Goal: Task Accomplishment & Management: Manage account settings

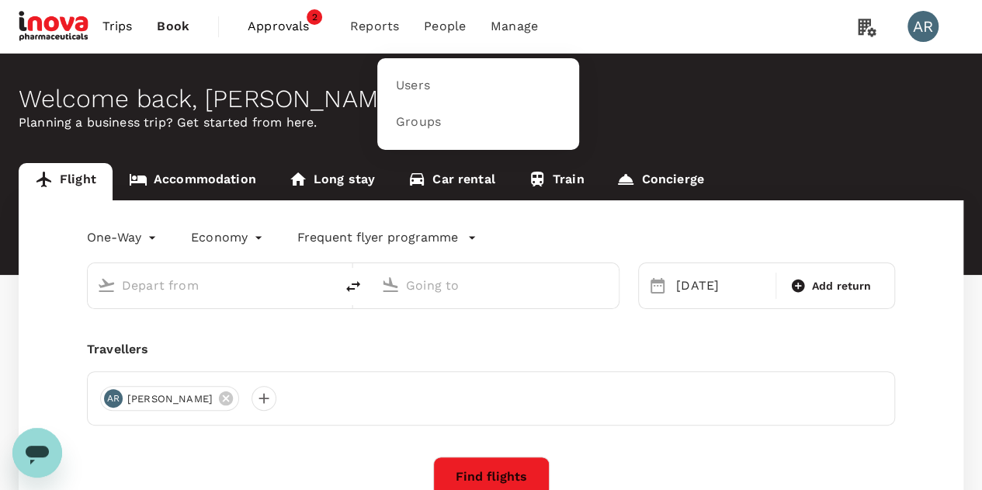
type input "Ngurah Rai Intl (DPS)"
type input "[GEOGRAPHIC_DATA], [GEOGRAPHIC_DATA] (any)"
type input "Ngurah Rai Intl (DPS)"
type input "[GEOGRAPHIC_DATA], [GEOGRAPHIC_DATA] (any)"
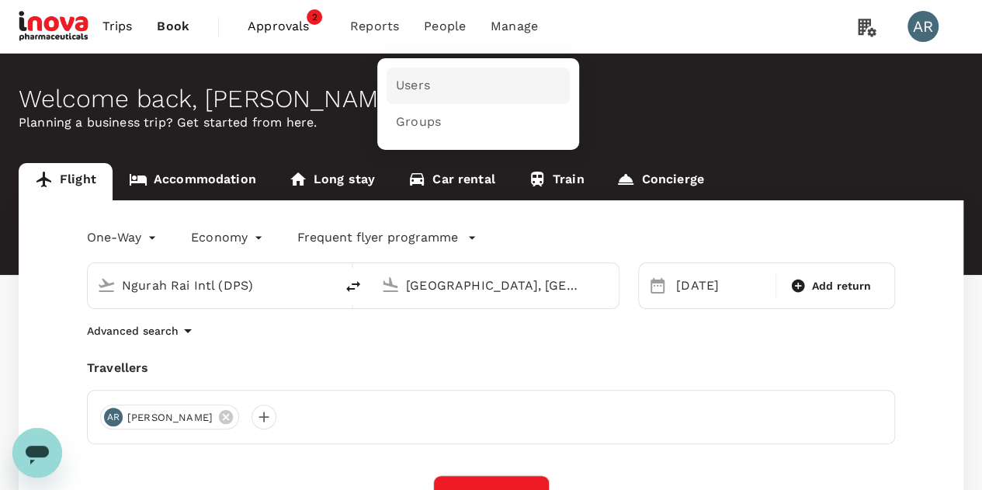
click at [450, 86] on link "Users" at bounding box center [478, 86] width 183 height 36
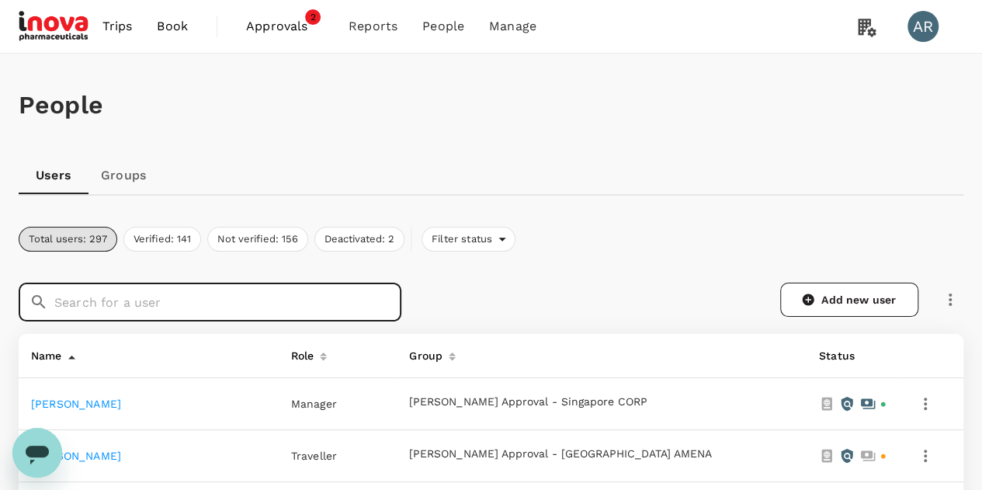
click at [383, 307] on input "text" at bounding box center [227, 302] width 347 height 39
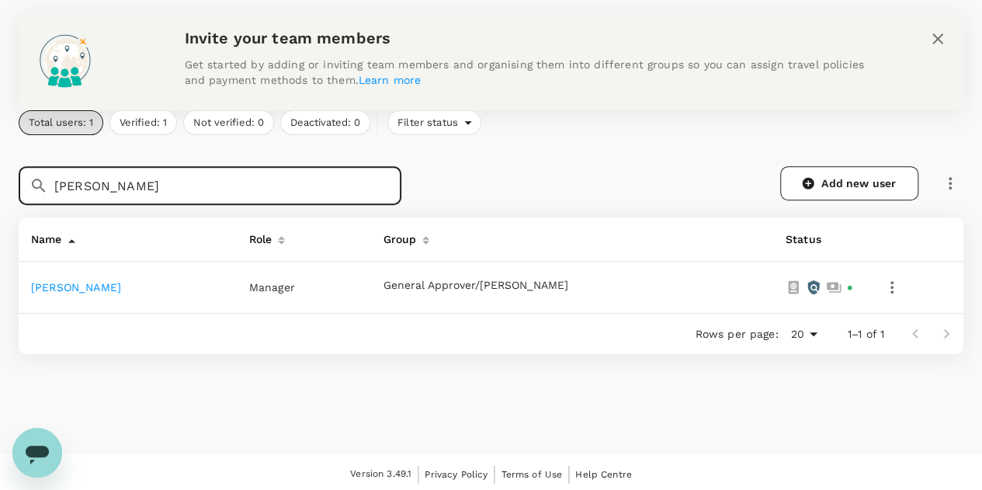
scroll to position [217, 0]
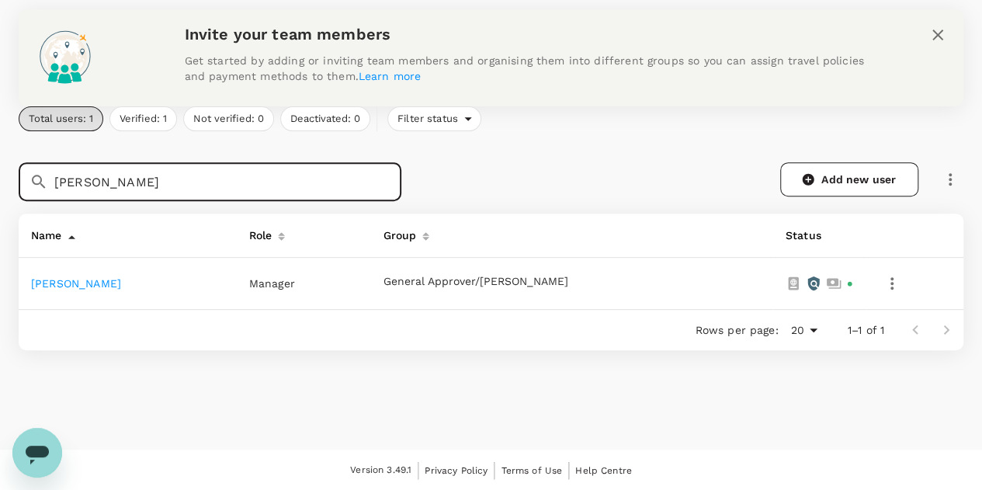
type input "[PERSON_NAME]"
click at [66, 273] on td "[PERSON_NAME]" at bounding box center [128, 284] width 218 height 52
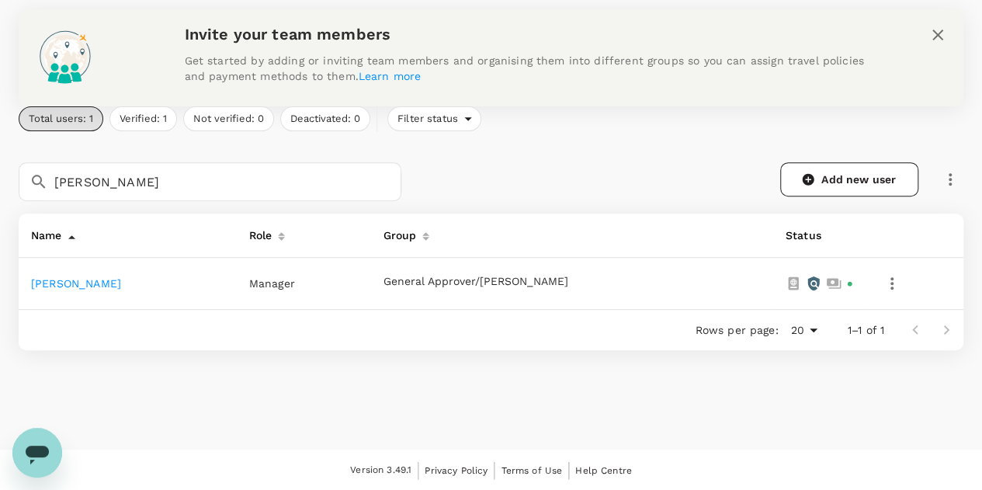
click at [74, 286] on link "[PERSON_NAME]" at bounding box center [76, 283] width 90 height 12
